Goal: Task Accomplishment & Management: Manage account settings

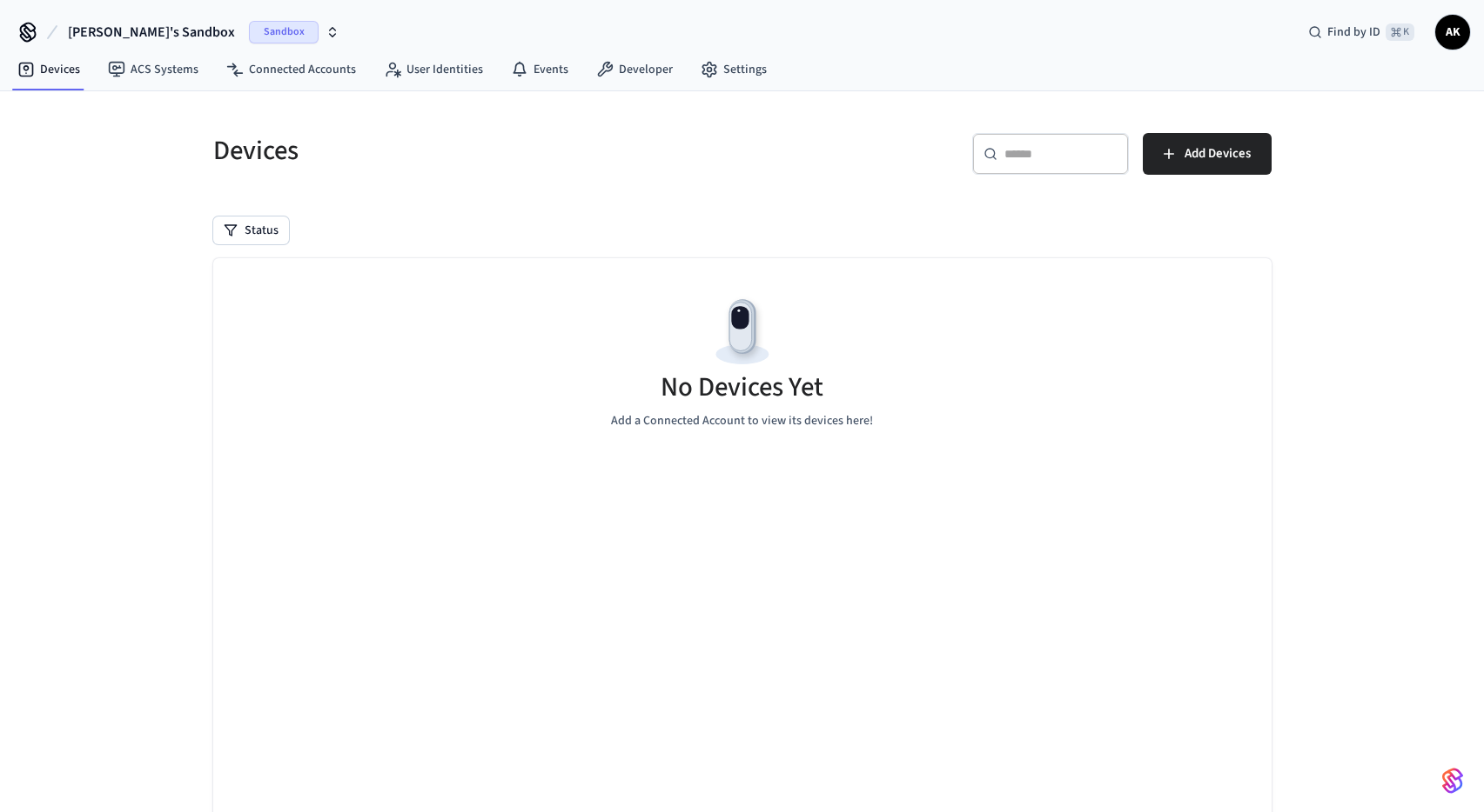
click at [249, 40] on span "Sandbox" at bounding box center [283, 33] width 70 height 23
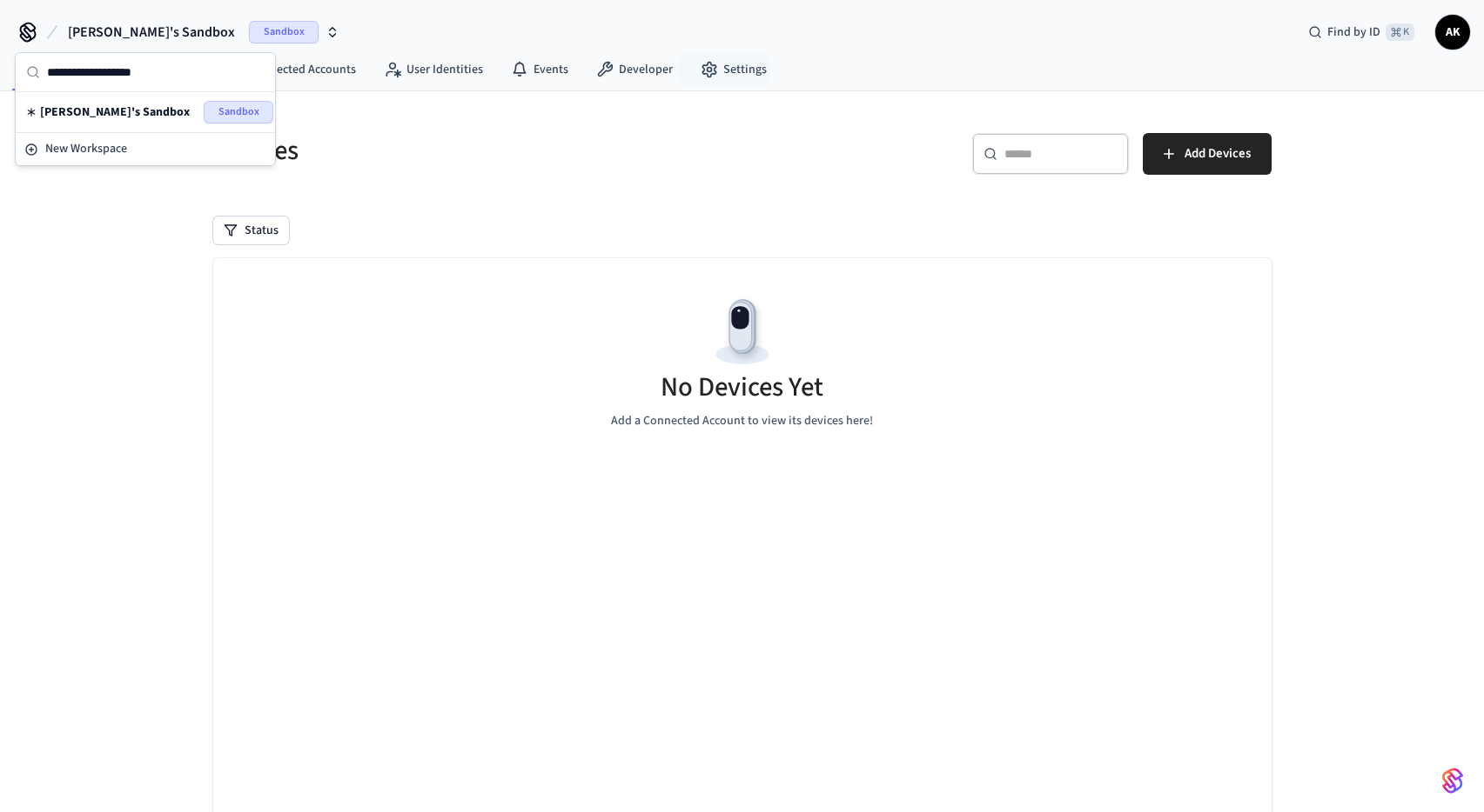
click at [784, 82] on div "Devices ACS Systems Connected Accounts User Identities Events Developer Settings" at bounding box center [742, 71] width 1484 height 41
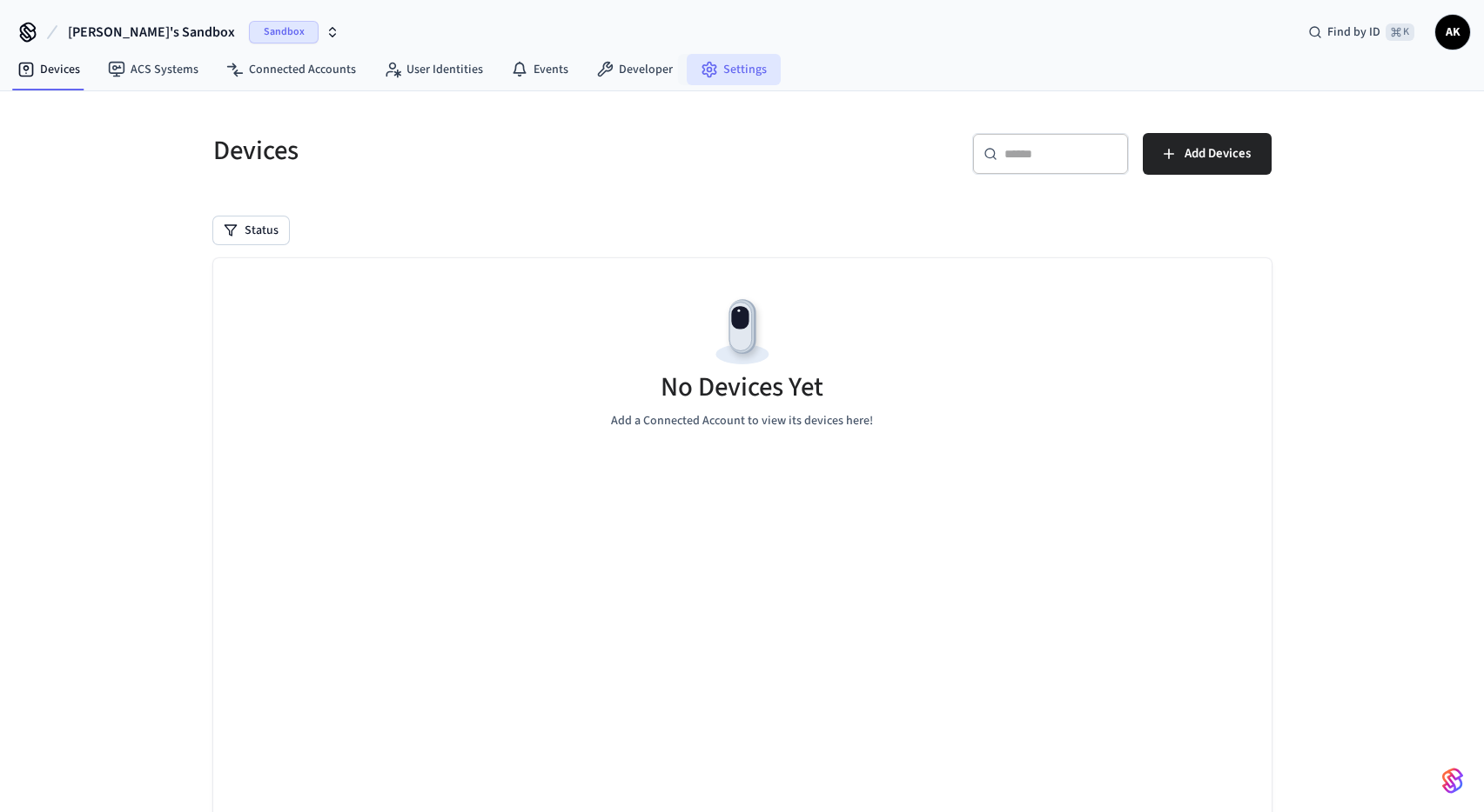
click at [740, 73] on link "Settings" at bounding box center [734, 69] width 94 height 32
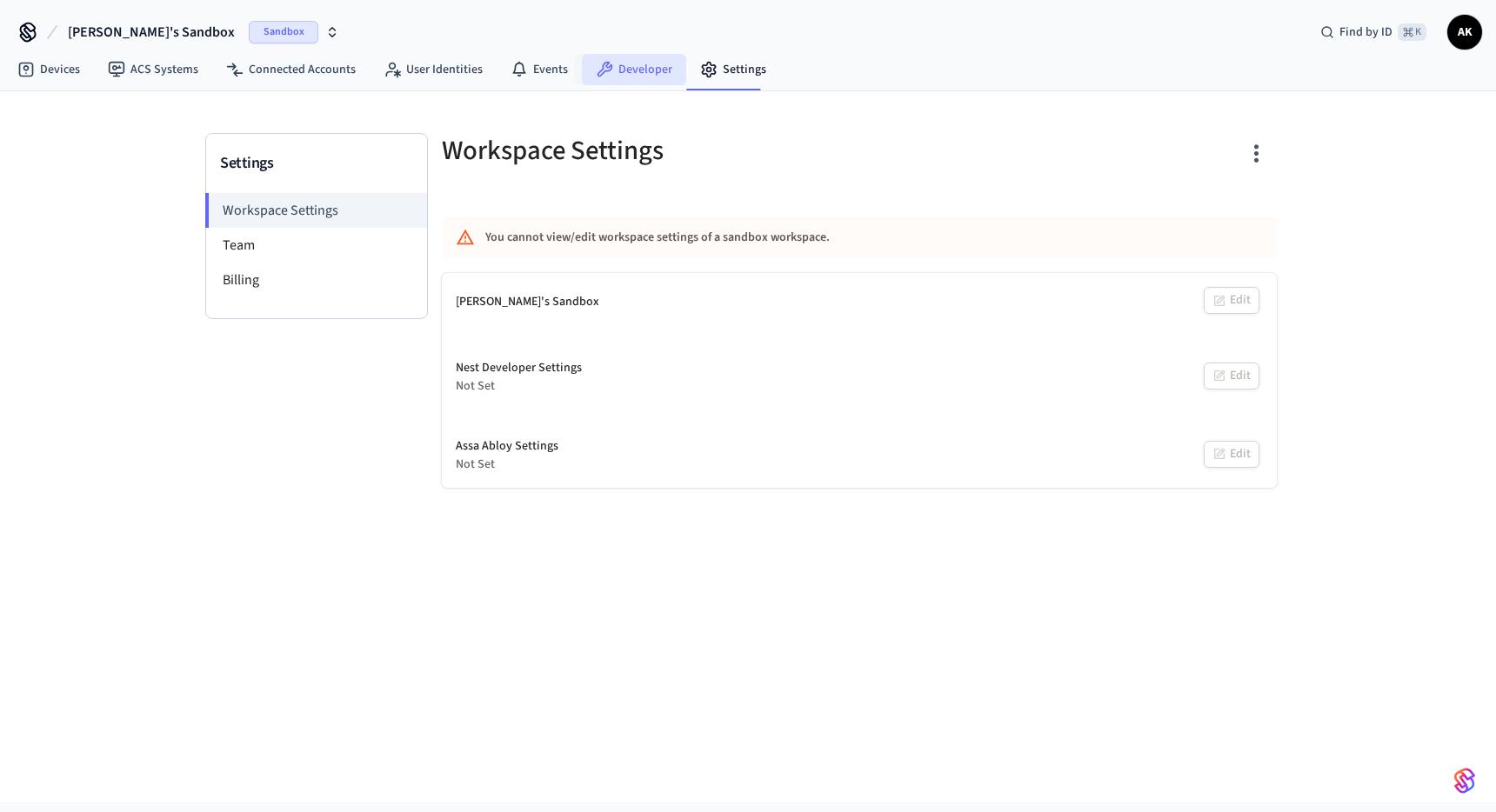
click at [618, 73] on link "Developer" at bounding box center [633, 69] width 104 height 32
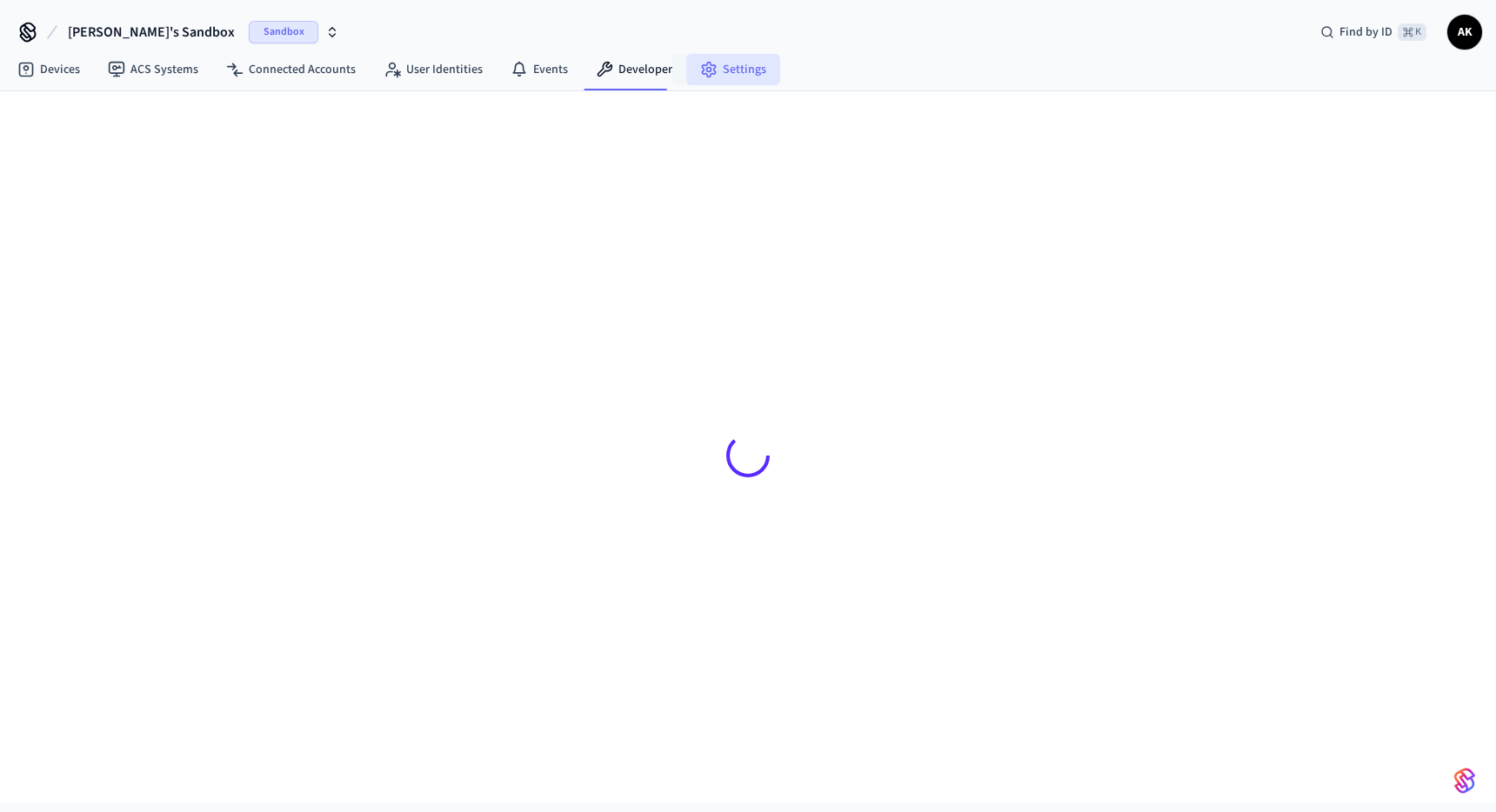
click at [720, 62] on link "Settings" at bounding box center [734, 69] width 94 height 32
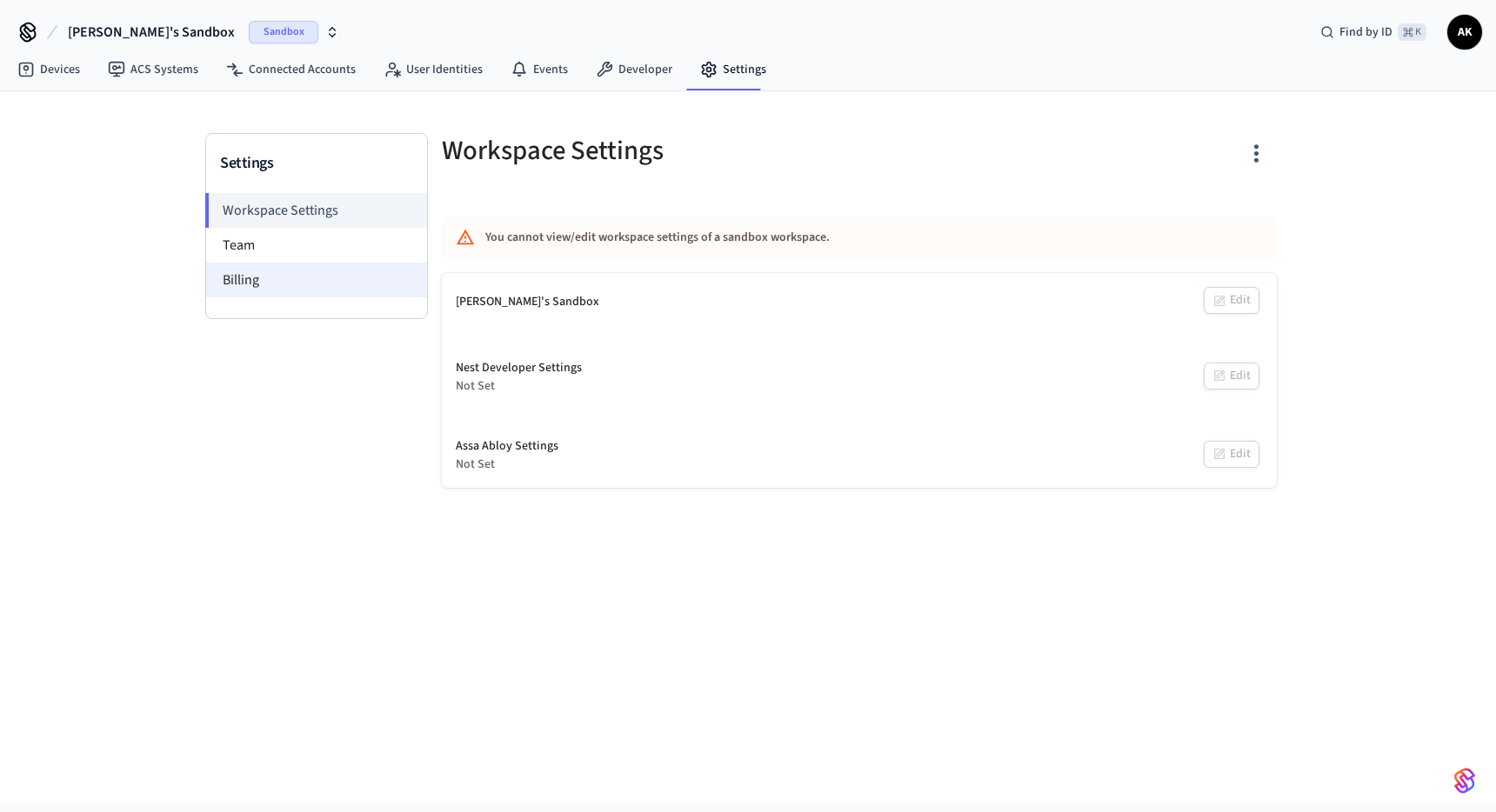
click at [297, 276] on li "Billing" at bounding box center [317, 280] width 221 height 34
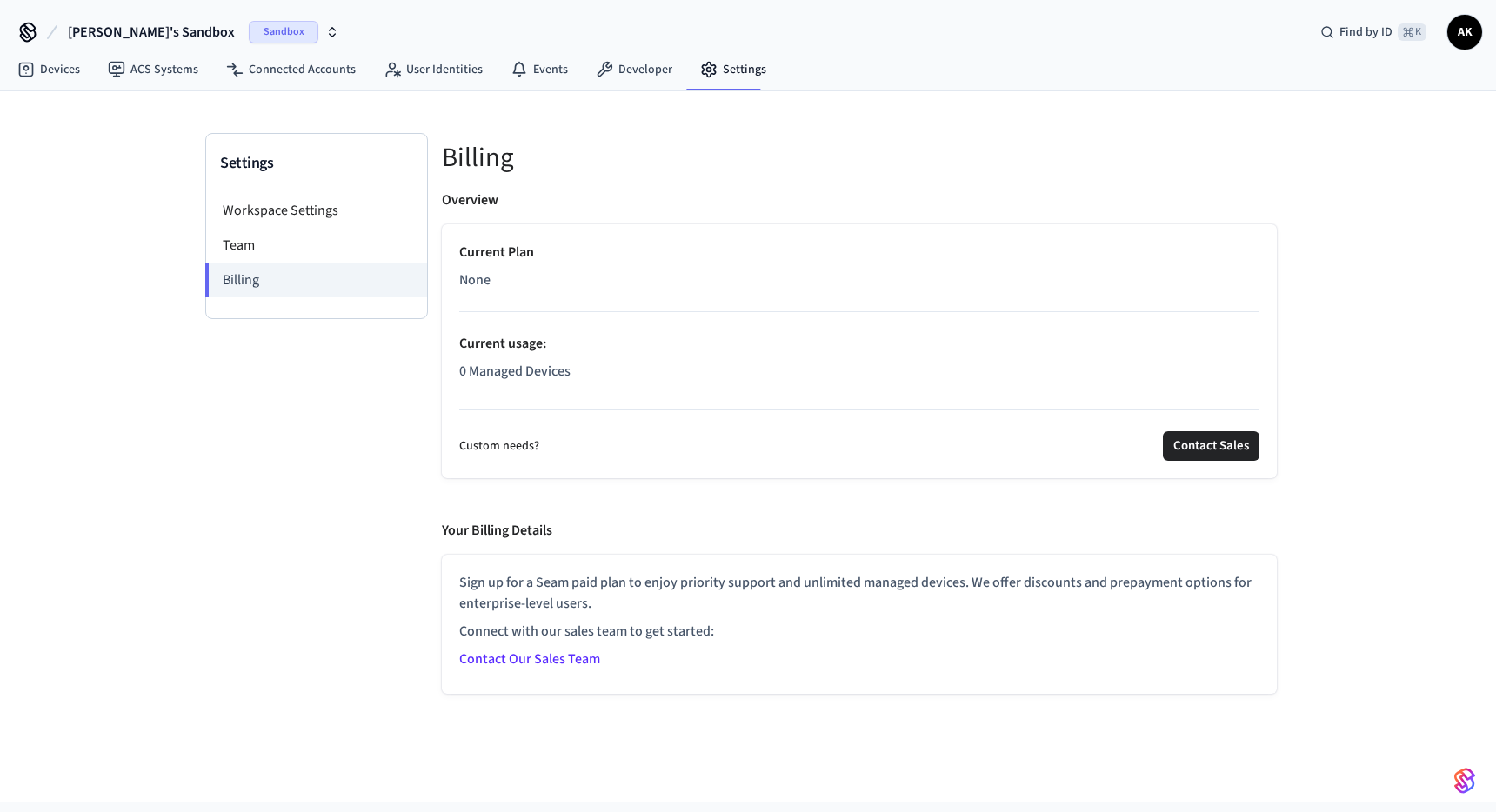
click at [473, 670] on div "Sign up for a Seam paid plan to enjoy priority support and unlimited managed de…" at bounding box center [859, 624] width 801 height 104
click at [478, 657] on link "Contact Our Sales Team" at bounding box center [529, 659] width 141 height 19
